Goal: Find specific page/section: Find specific page/section

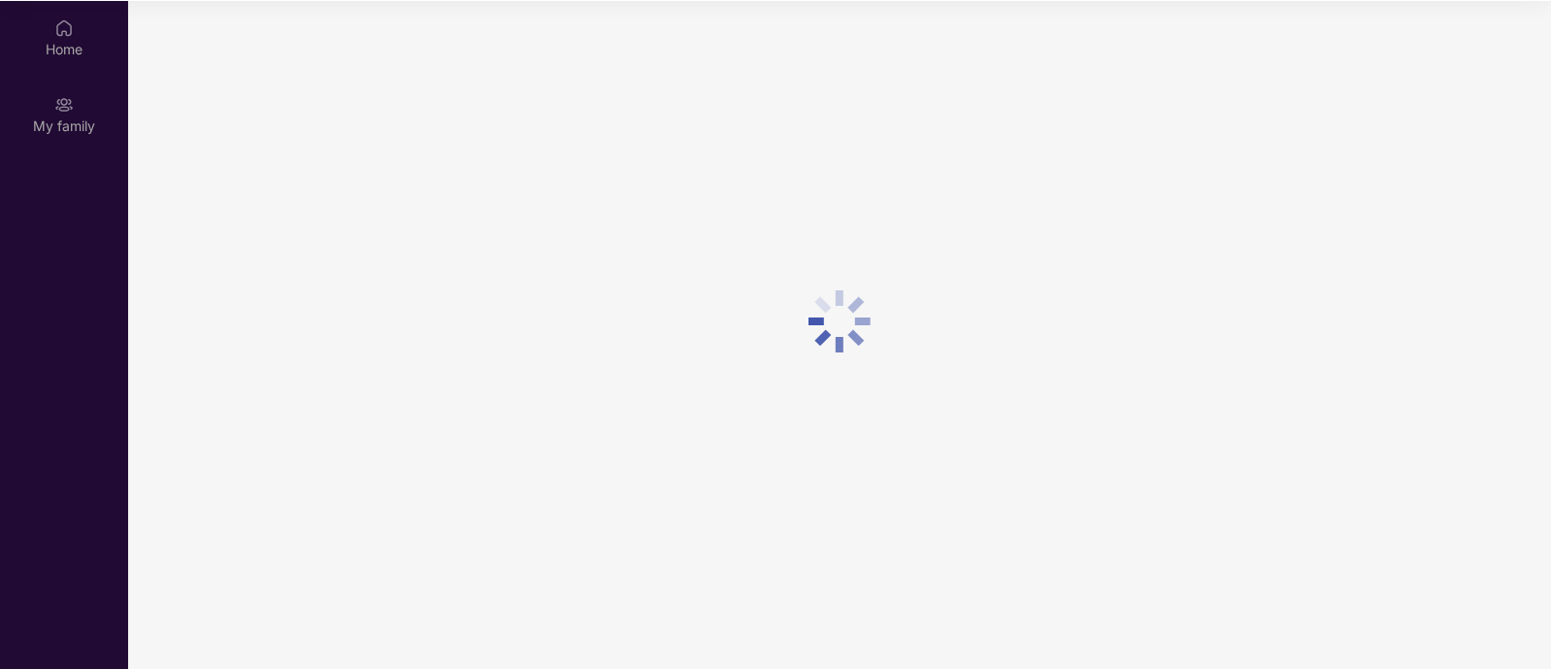
scroll to position [108, 0]
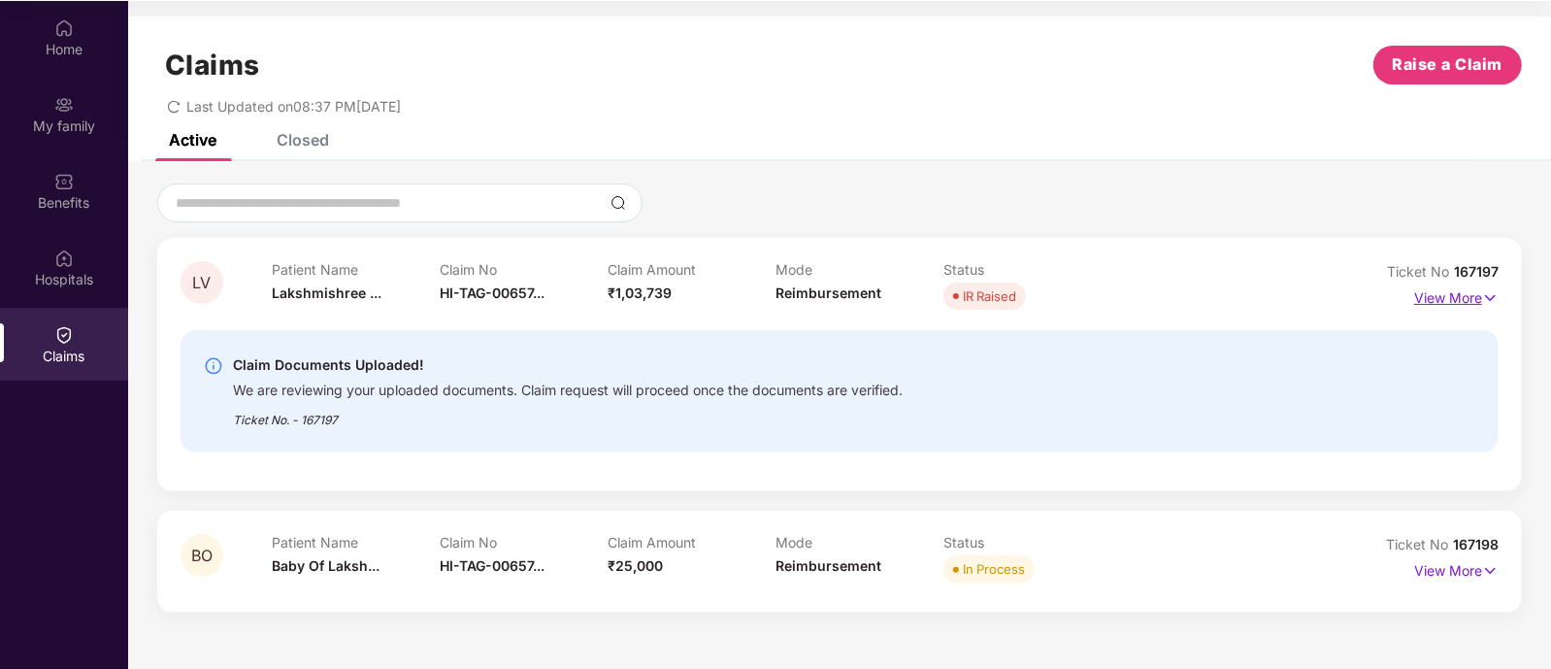
click at [1458, 298] on p "View More" at bounding box center [1456, 295] width 84 height 26
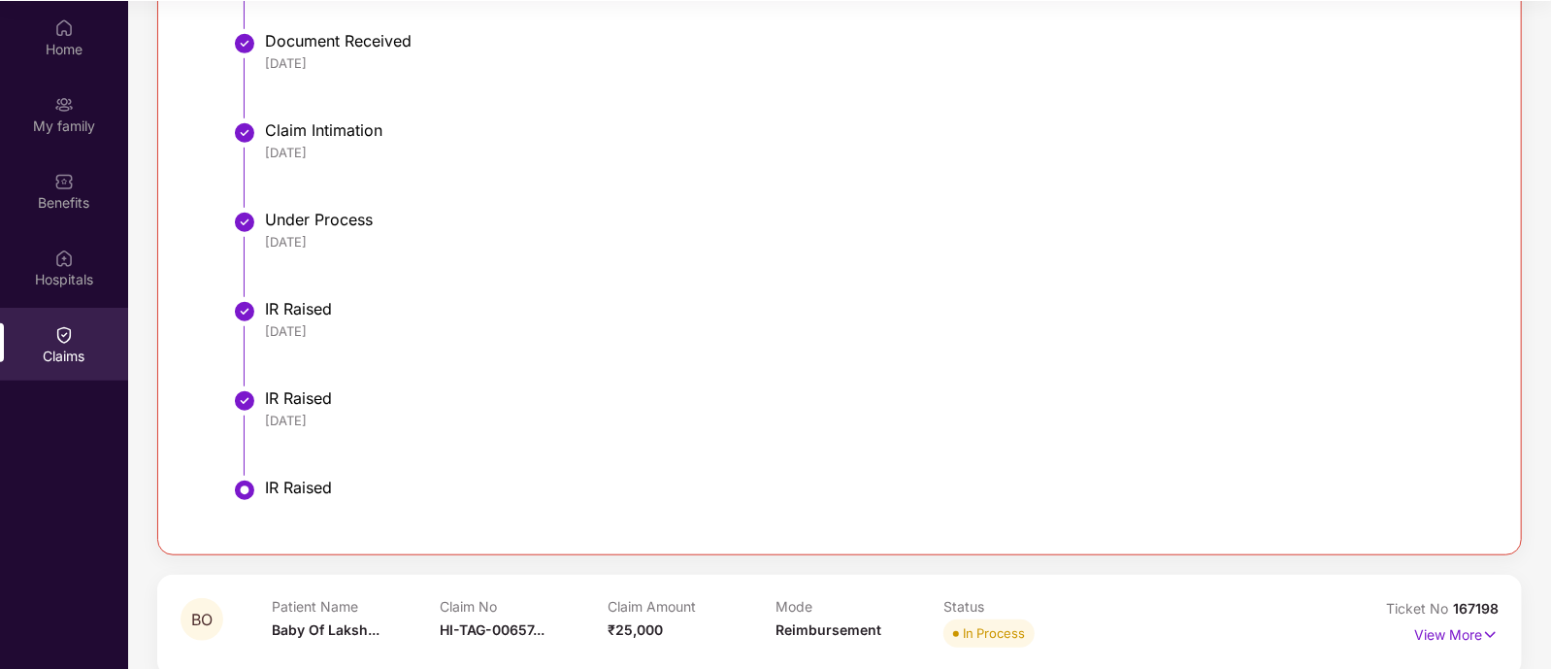
scroll to position [800, 0]
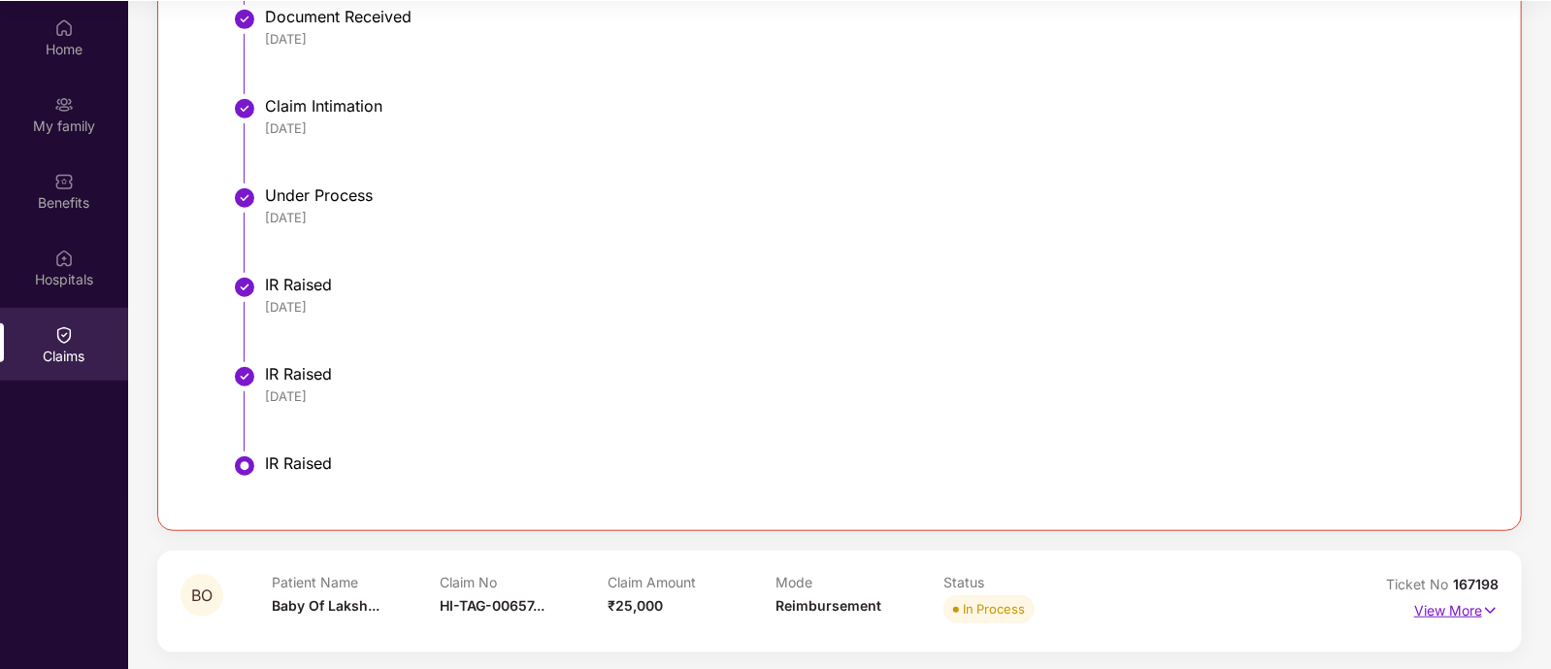
click at [1432, 602] on p "View More" at bounding box center [1456, 608] width 84 height 26
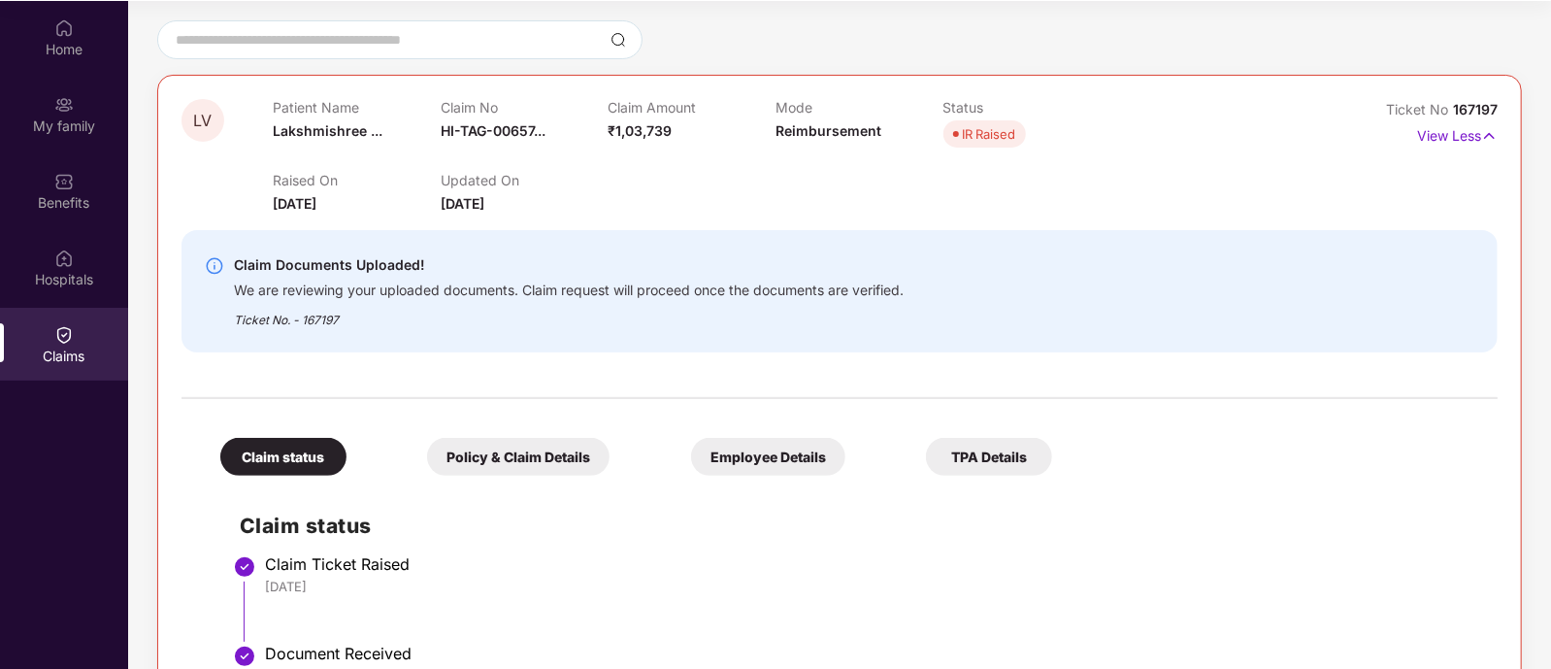
scroll to position [0, 0]
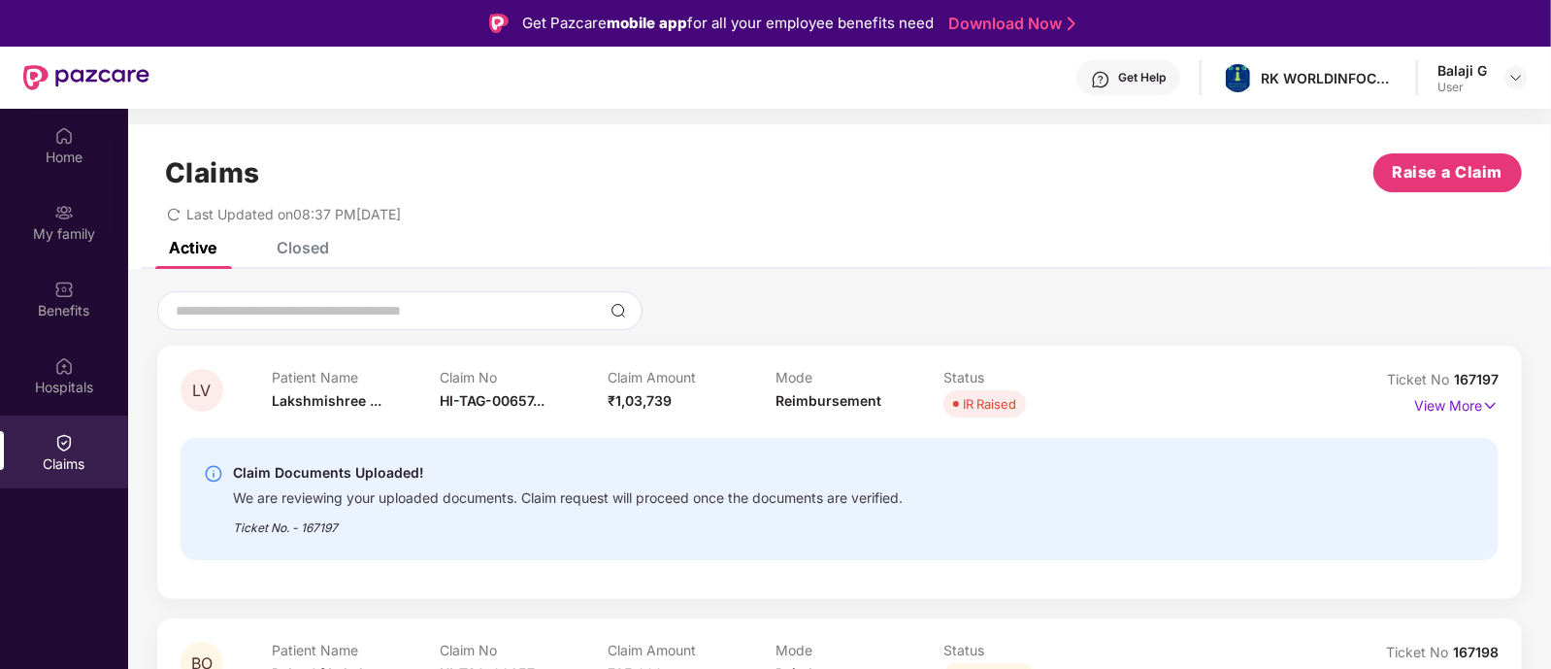
scroll to position [108, 0]
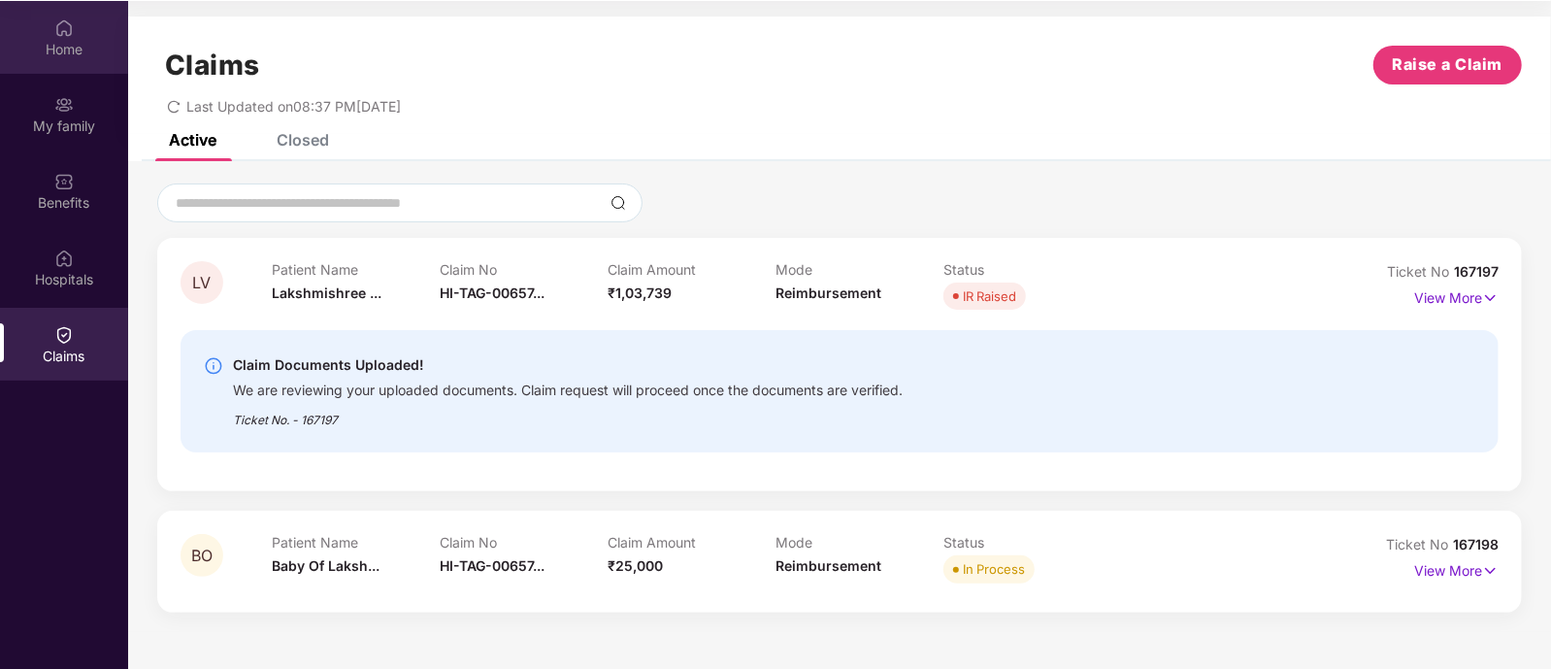
click at [70, 57] on div "Home" at bounding box center [64, 49] width 128 height 19
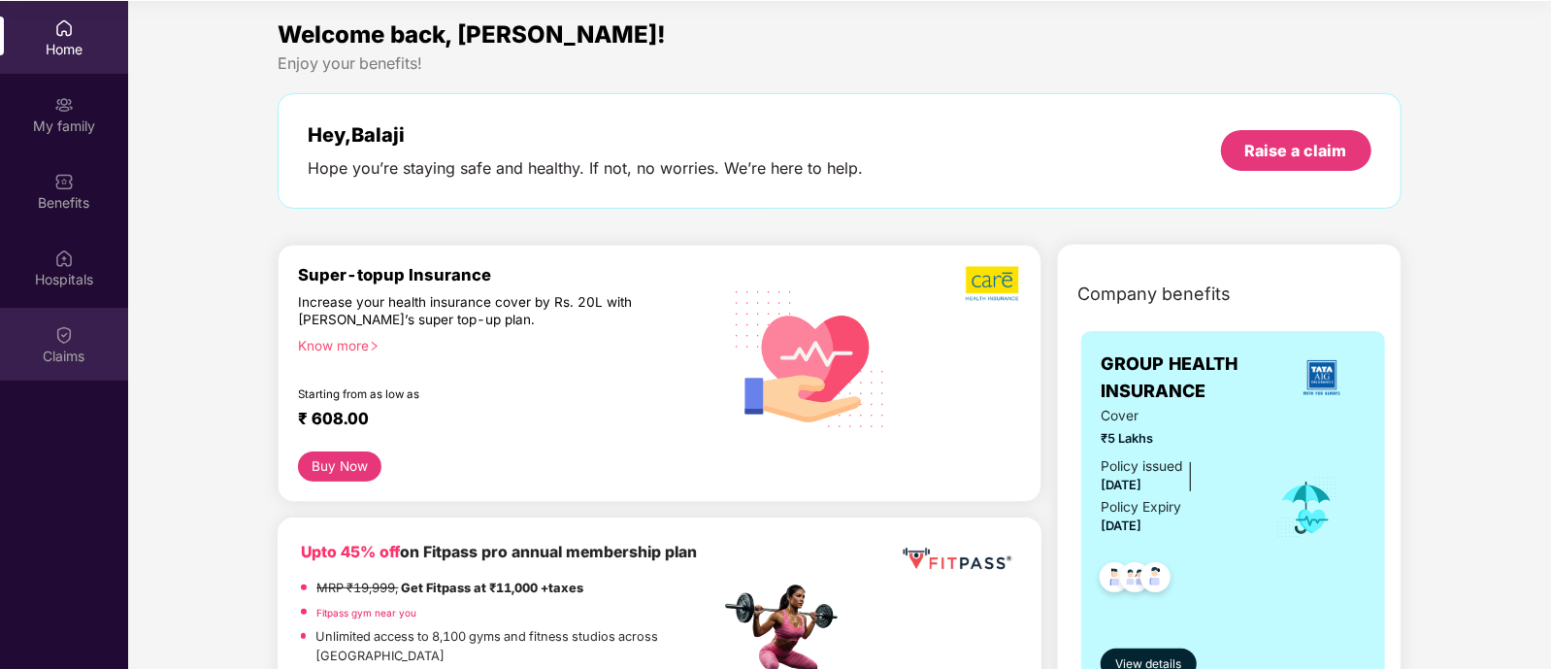
click at [58, 337] on img at bounding box center [63, 334] width 19 height 19
